Goal: Communication & Community: Participate in discussion

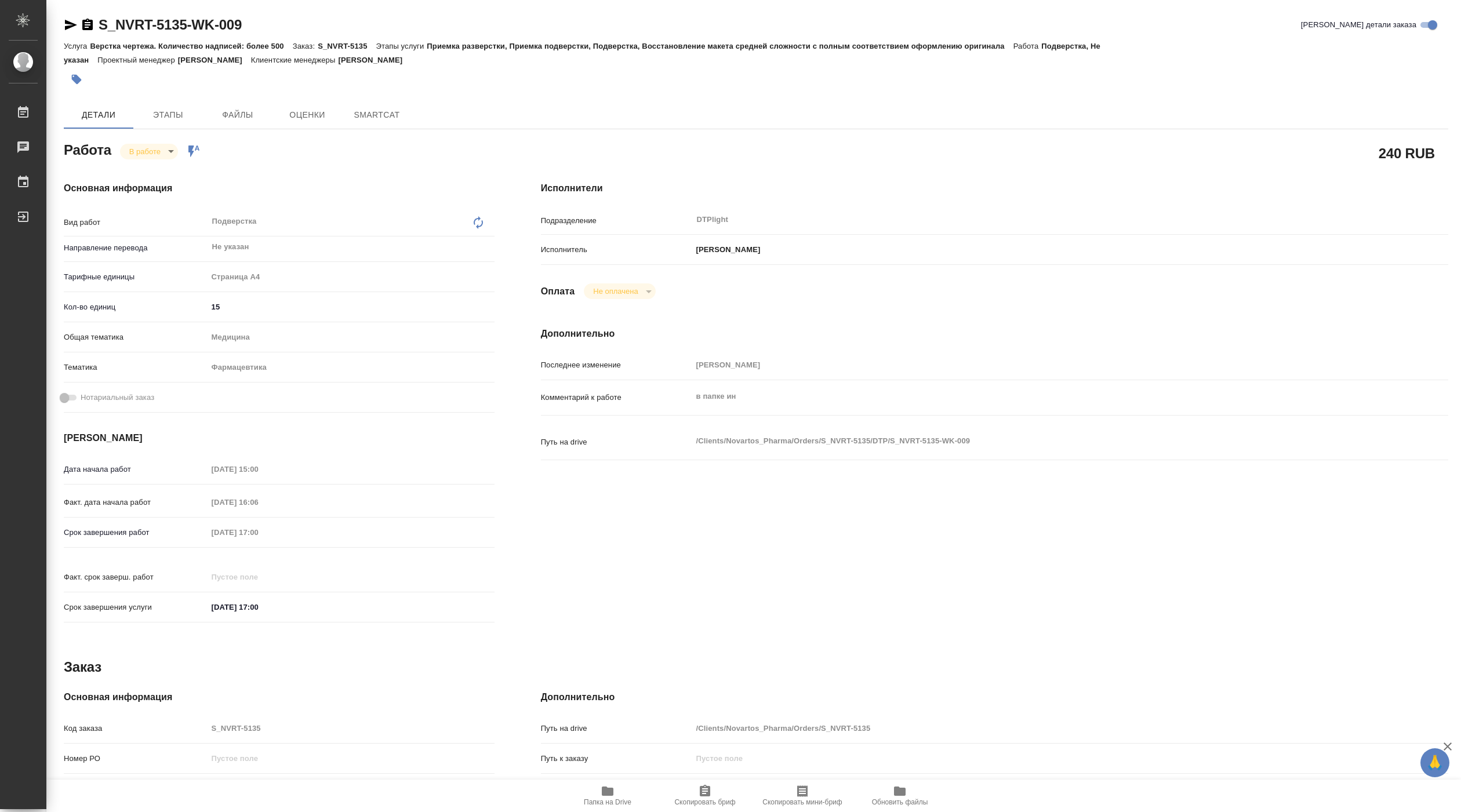
type textarea "x"
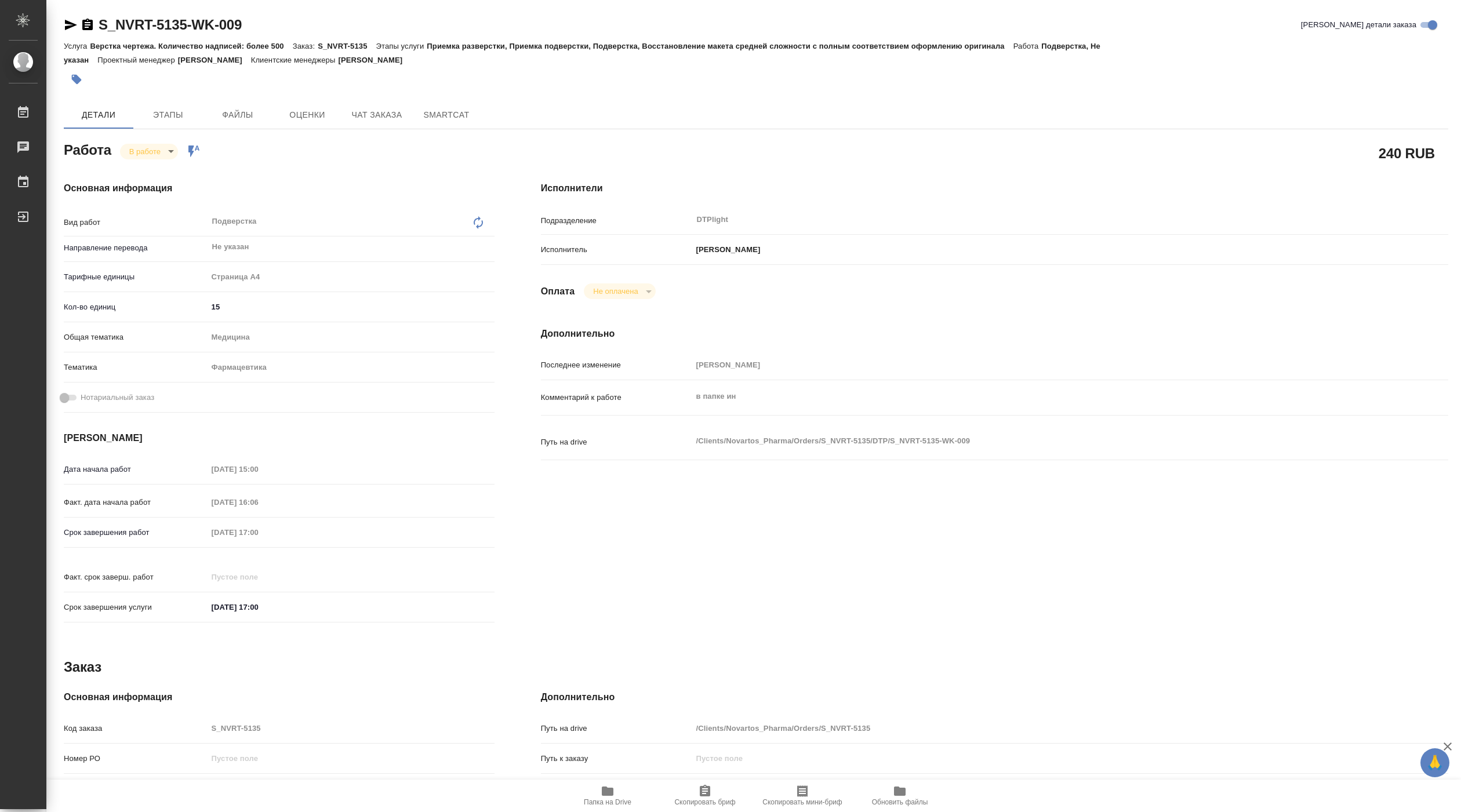
type textarea "x"
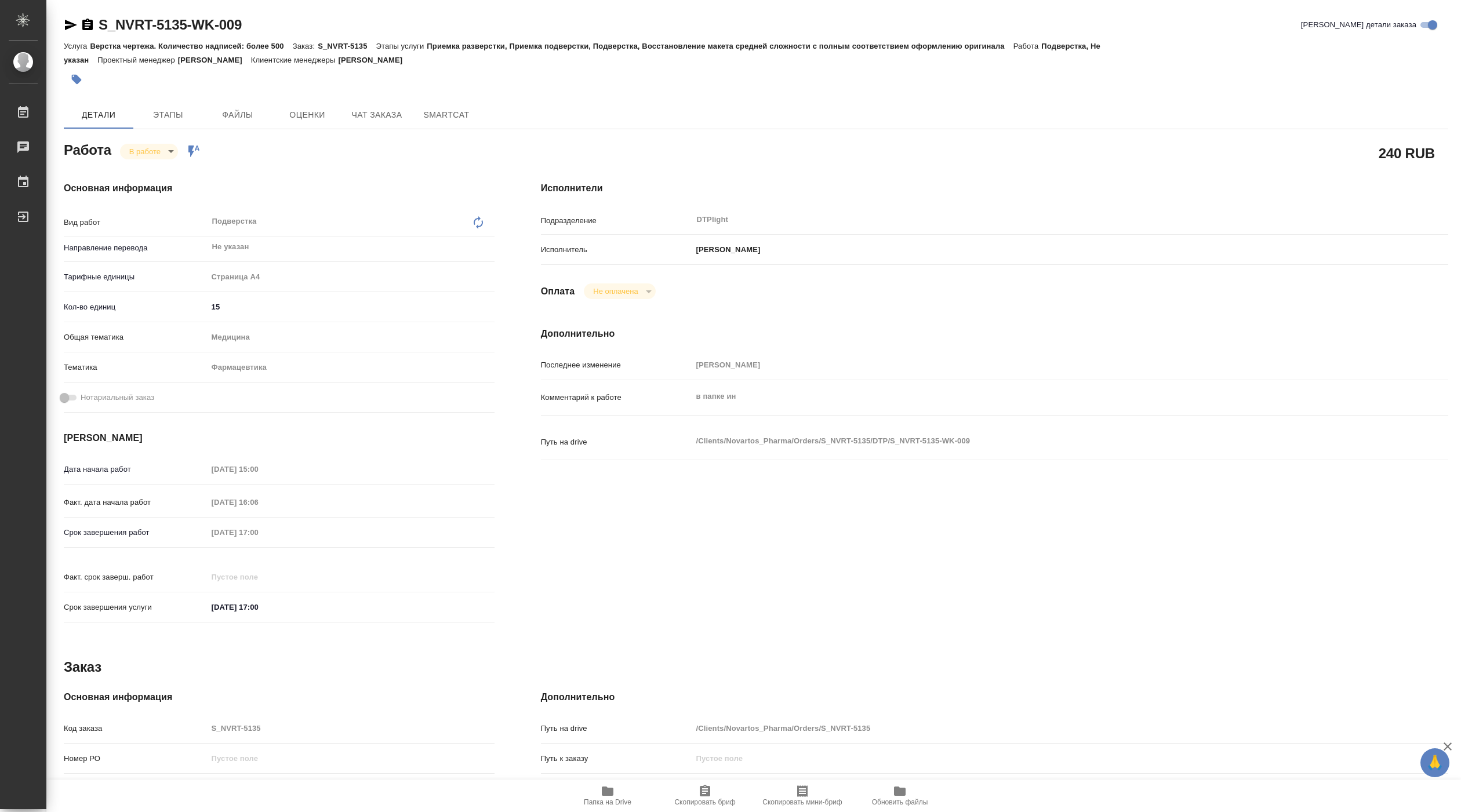
type textarea "x"
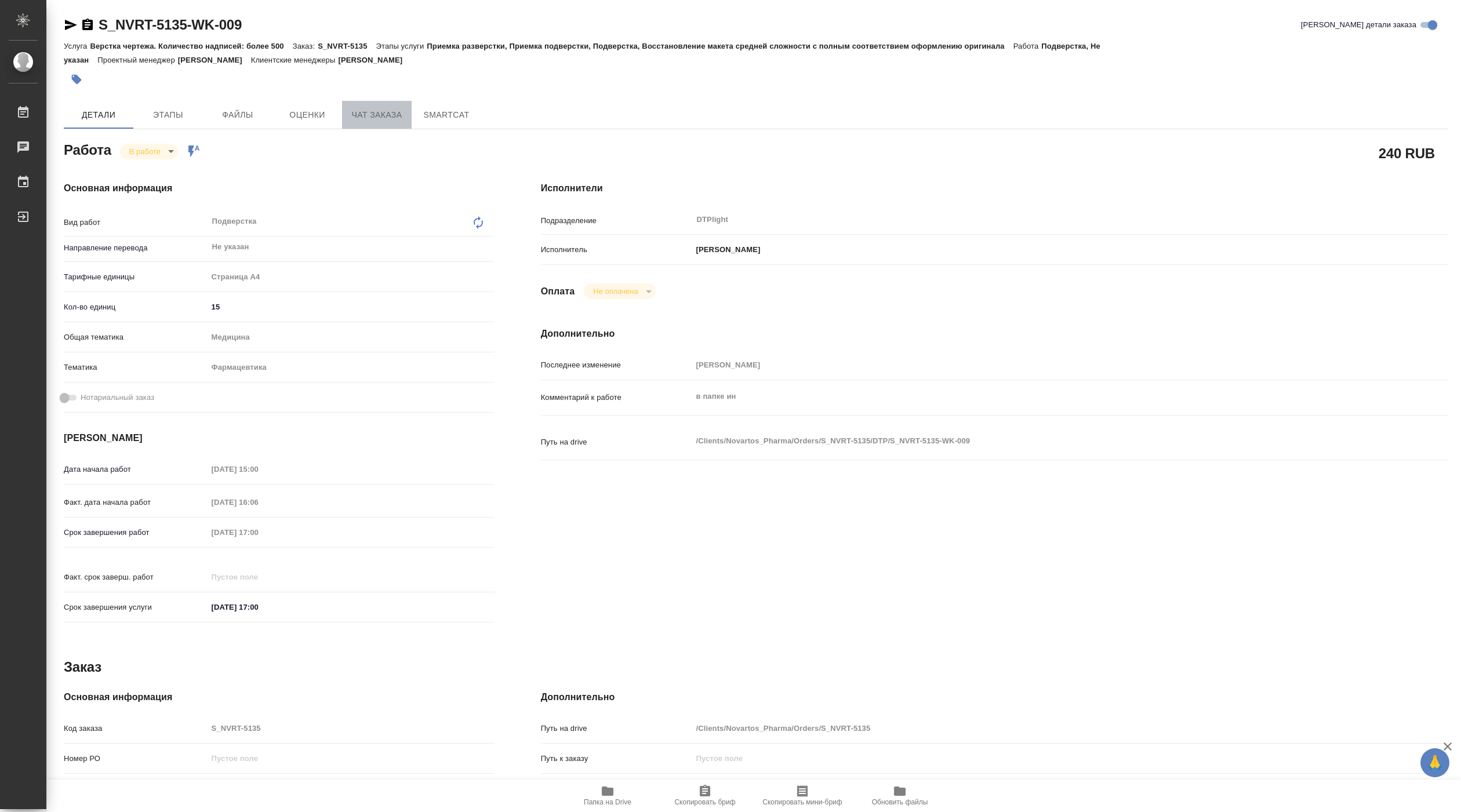
click at [369, 108] on span "Чат заказа" at bounding box center [376, 115] width 55 height 14
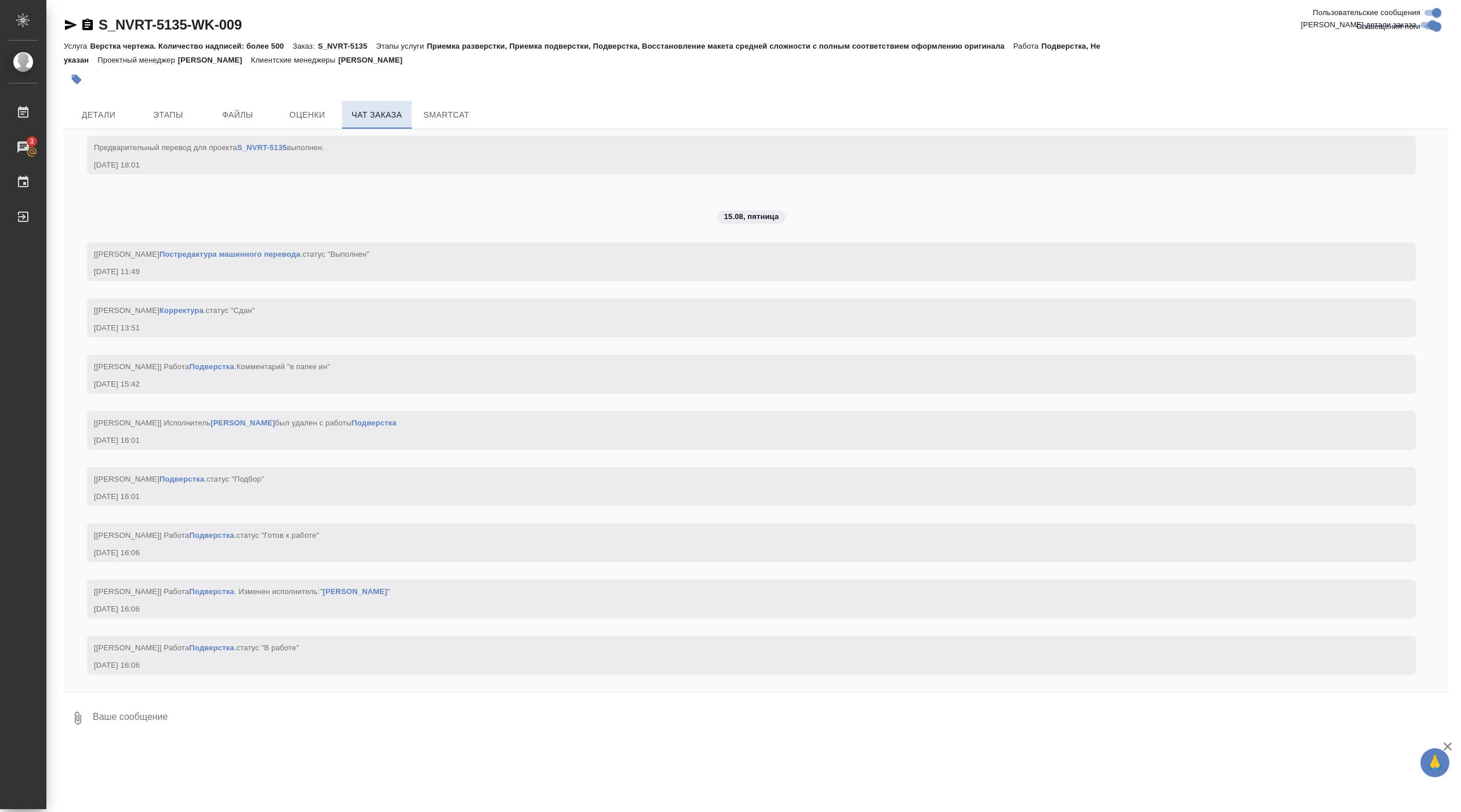
scroll to position [4333, 0]
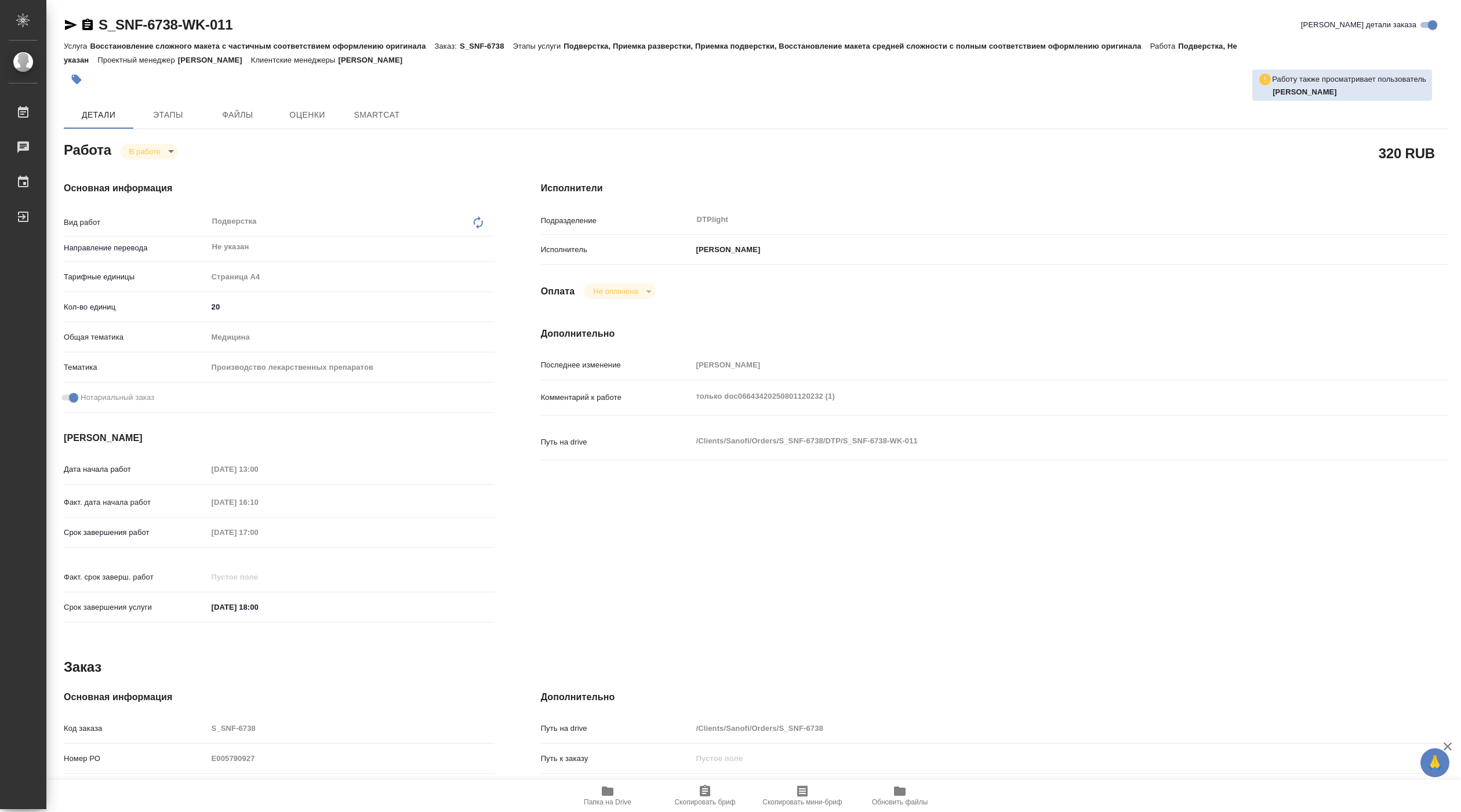
type textarea "x"
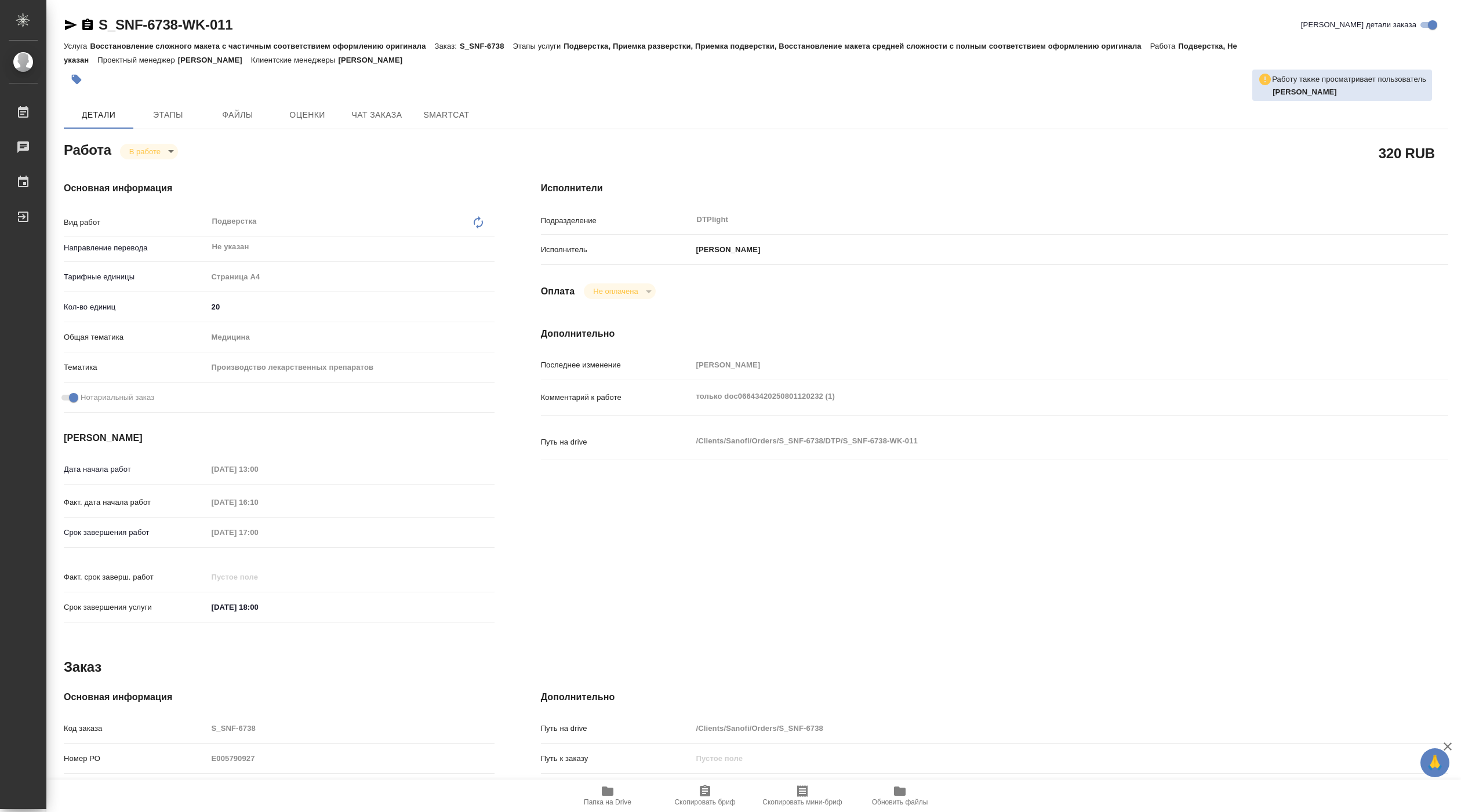
type textarea "x"
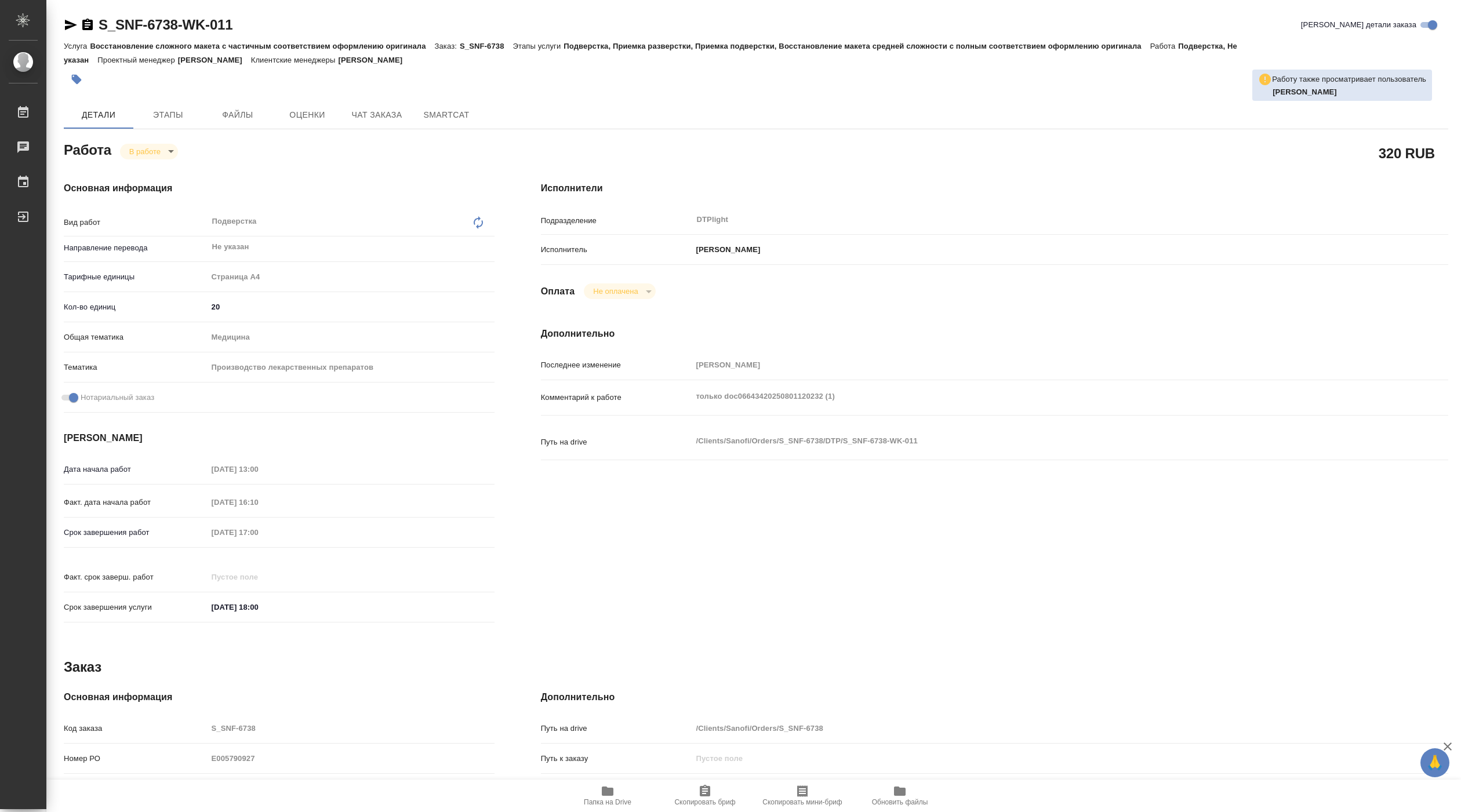
type textarea "x"
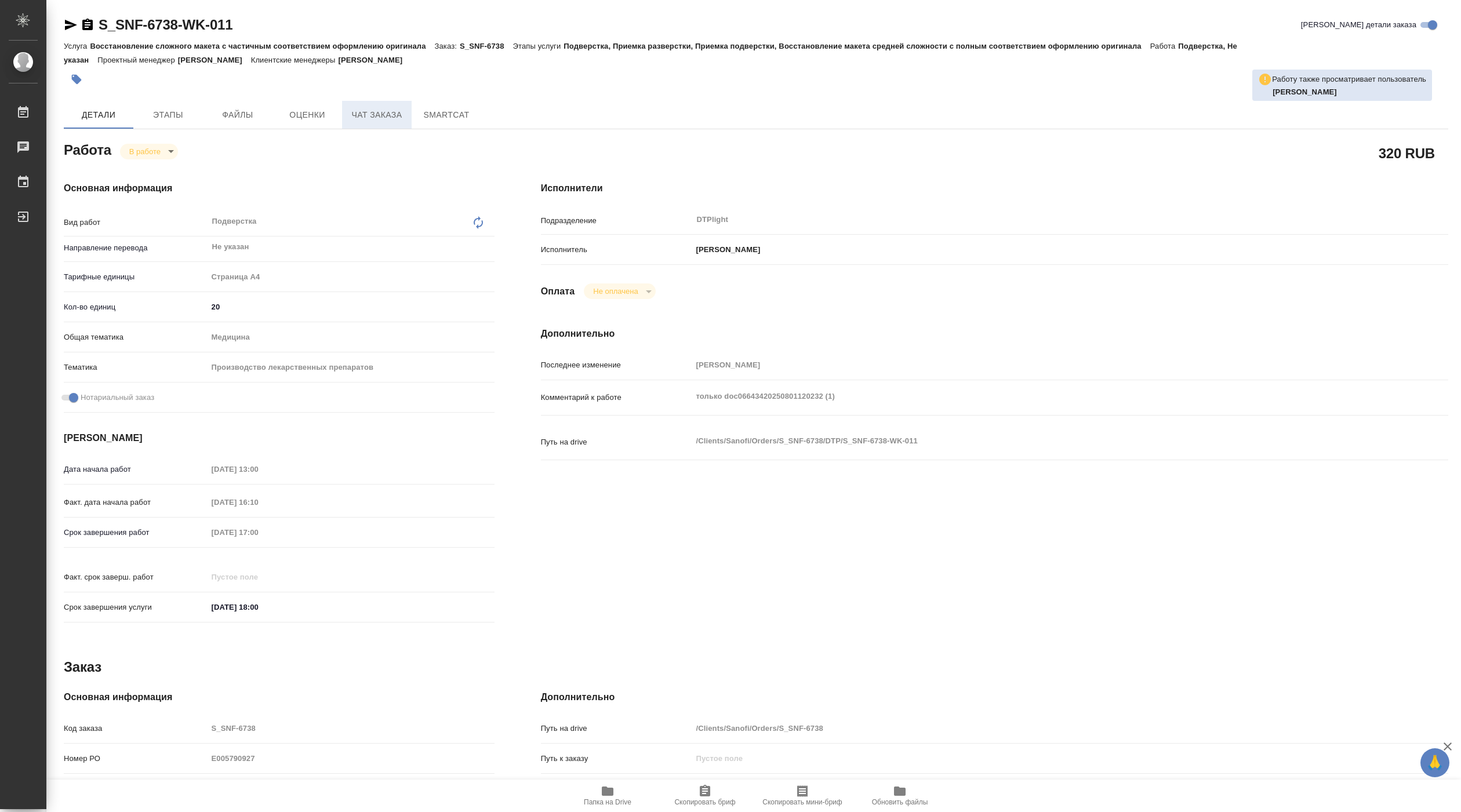
click at [378, 110] on span "Чат заказа" at bounding box center [376, 115] width 55 height 14
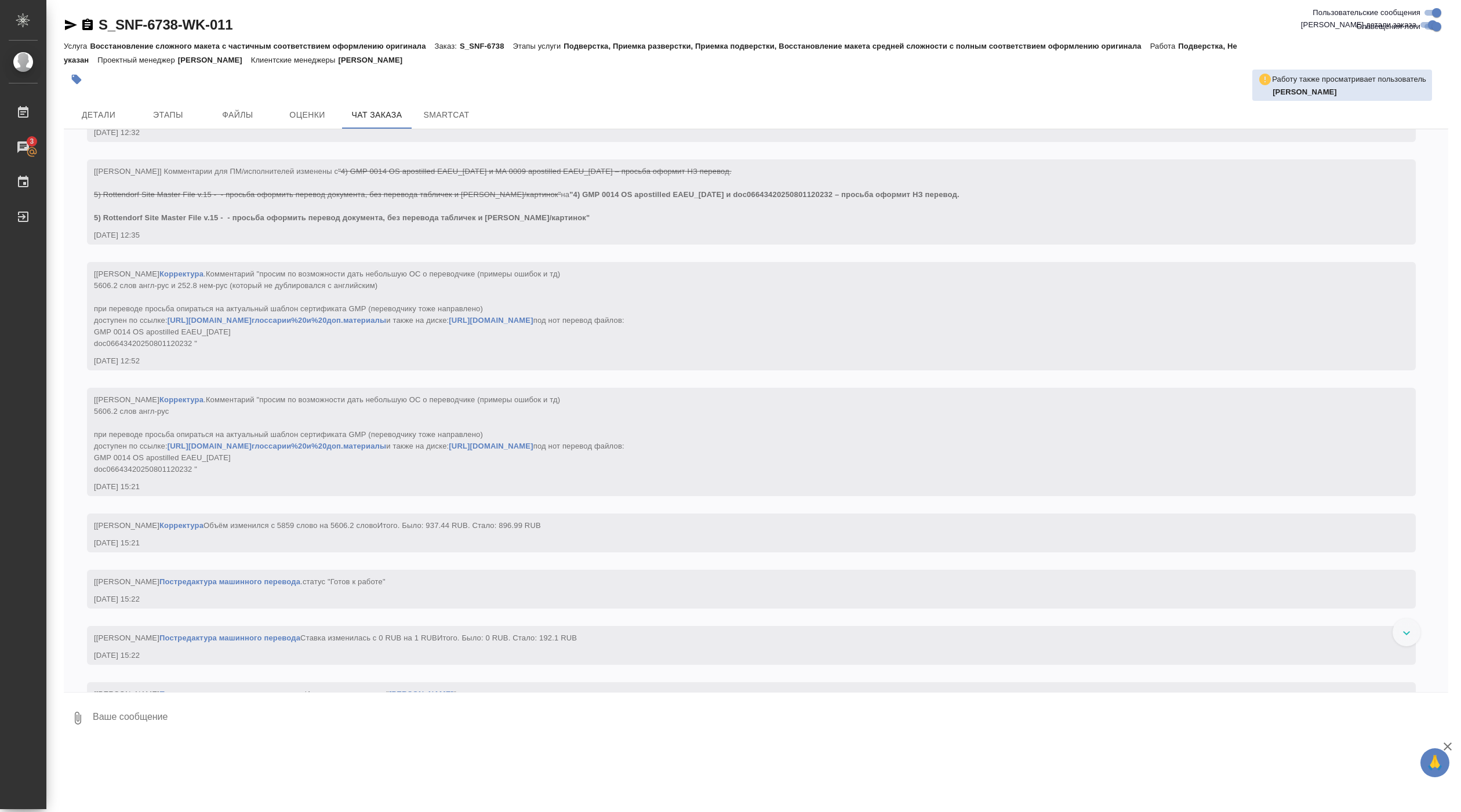
scroll to position [11068, 0]
